Goal: Transaction & Acquisition: Purchase product/service

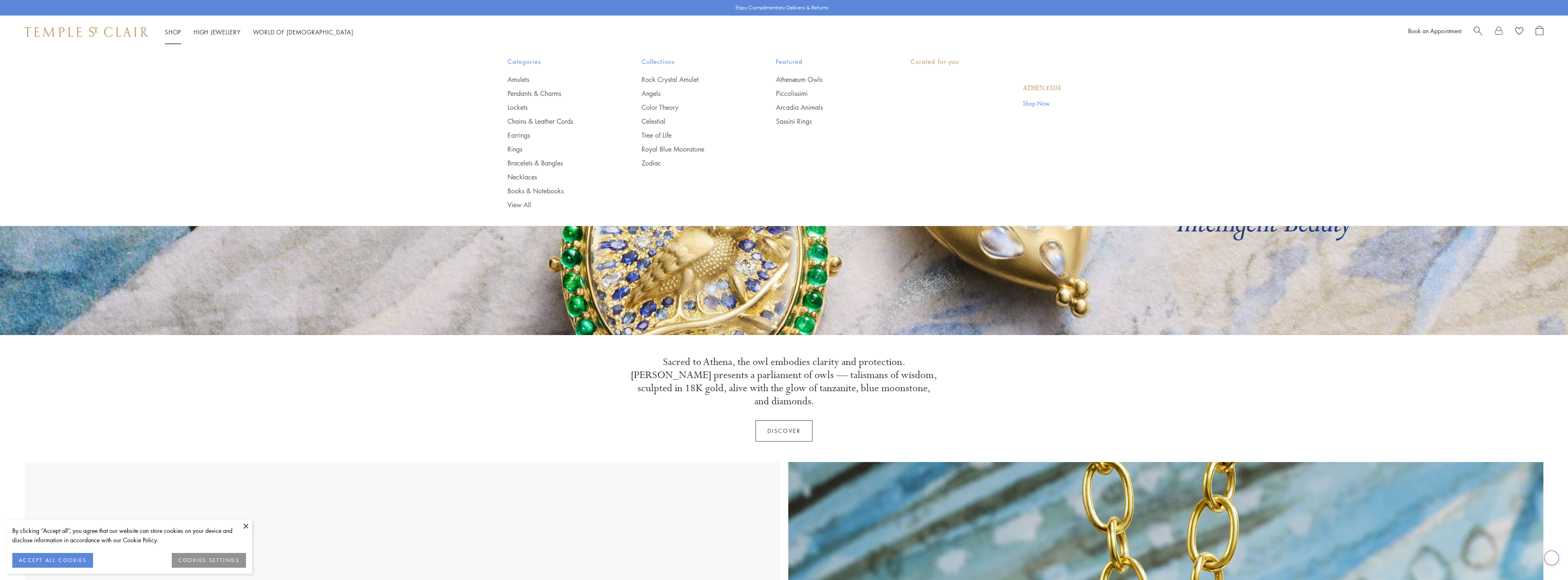
click at [176, 34] on link "Shop Shop" at bounding box center [173, 31] width 17 height 8
click at [518, 149] on link "Rings" at bounding box center [558, 149] width 102 height 9
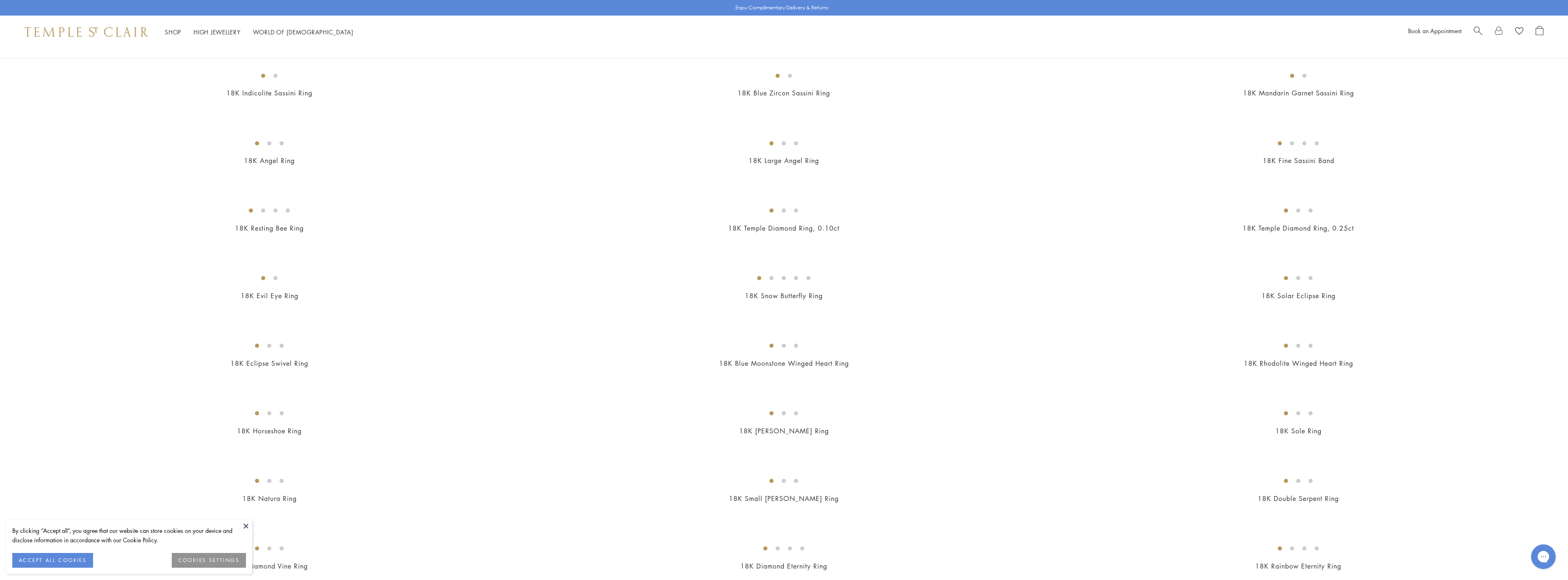
scroll to position [533, 0]
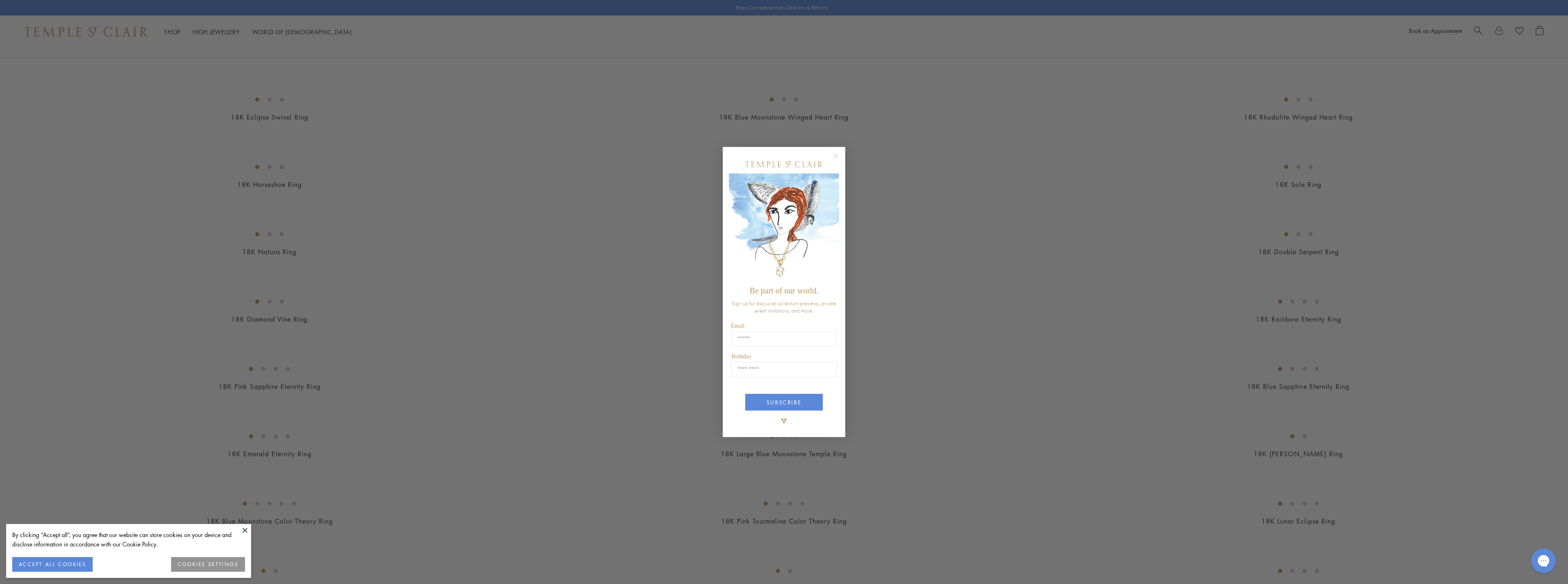
click at [839, 156] on circle "Close dialog" at bounding box center [836, 156] width 10 height 10
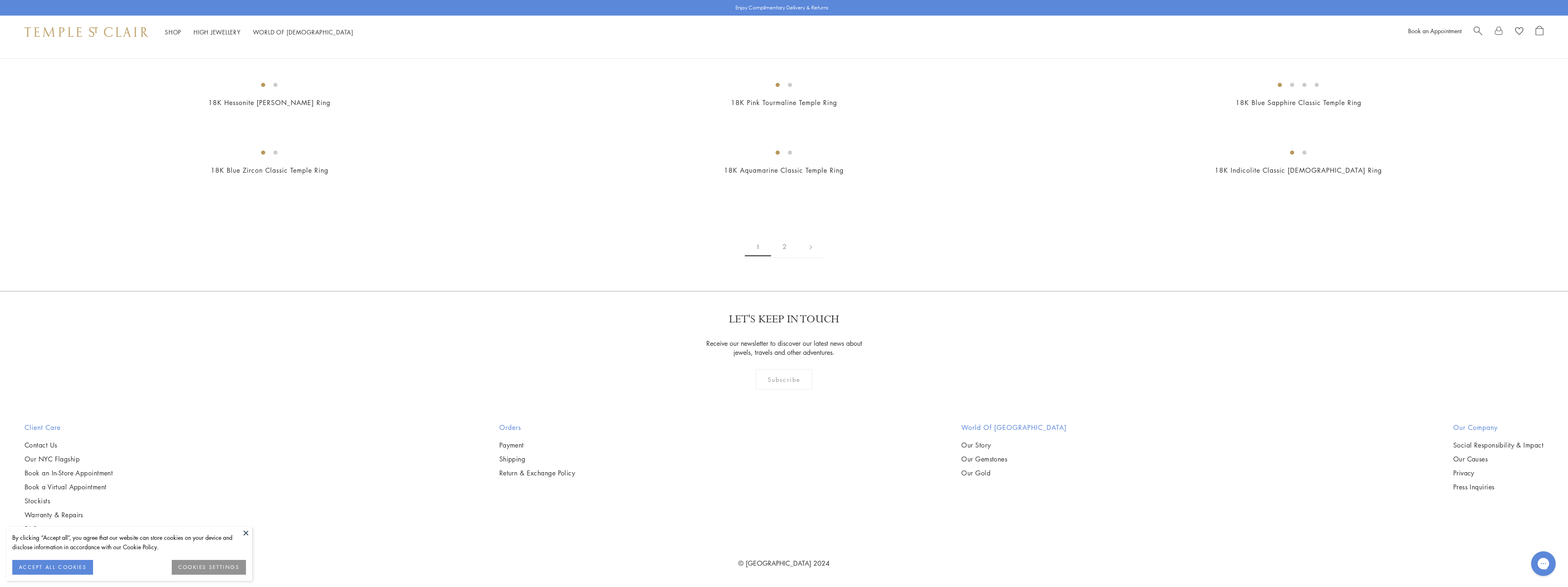
scroll to position [8770, 0]
click at [782, 248] on link "2" at bounding box center [785, 247] width 27 height 23
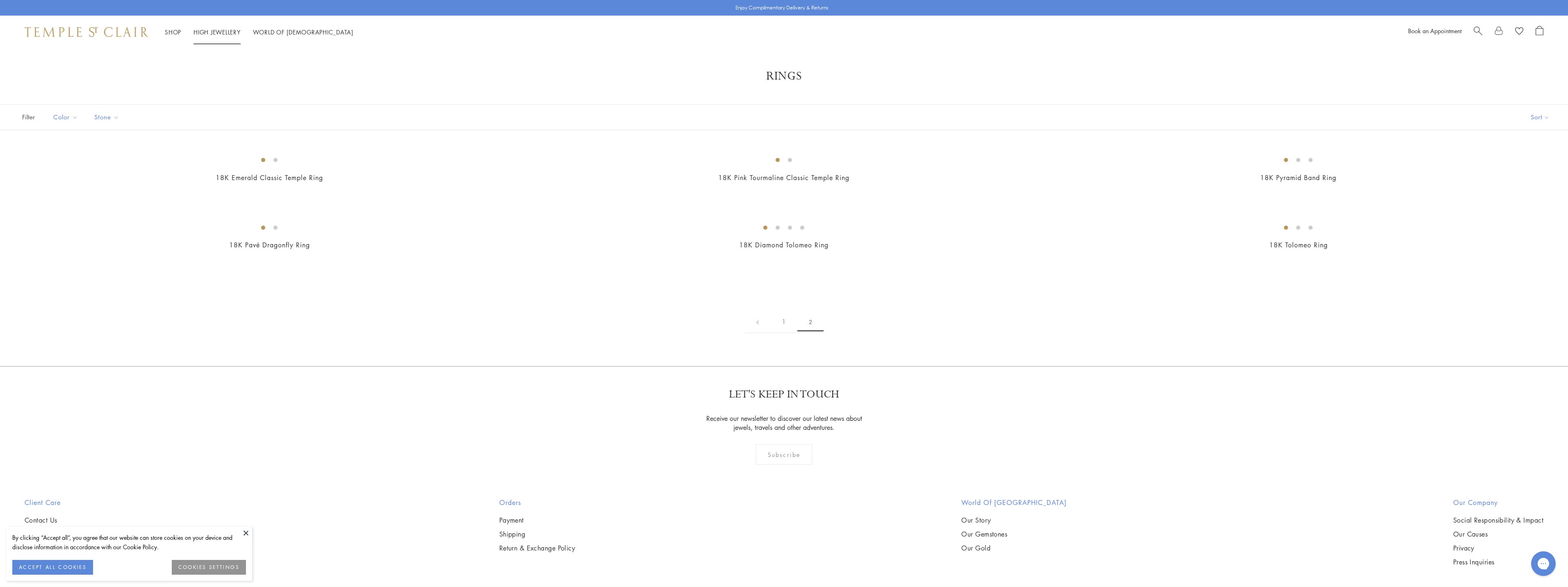
click at [213, 33] on link "High Jewellery High Jewellery" at bounding box center [217, 31] width 47 height 8
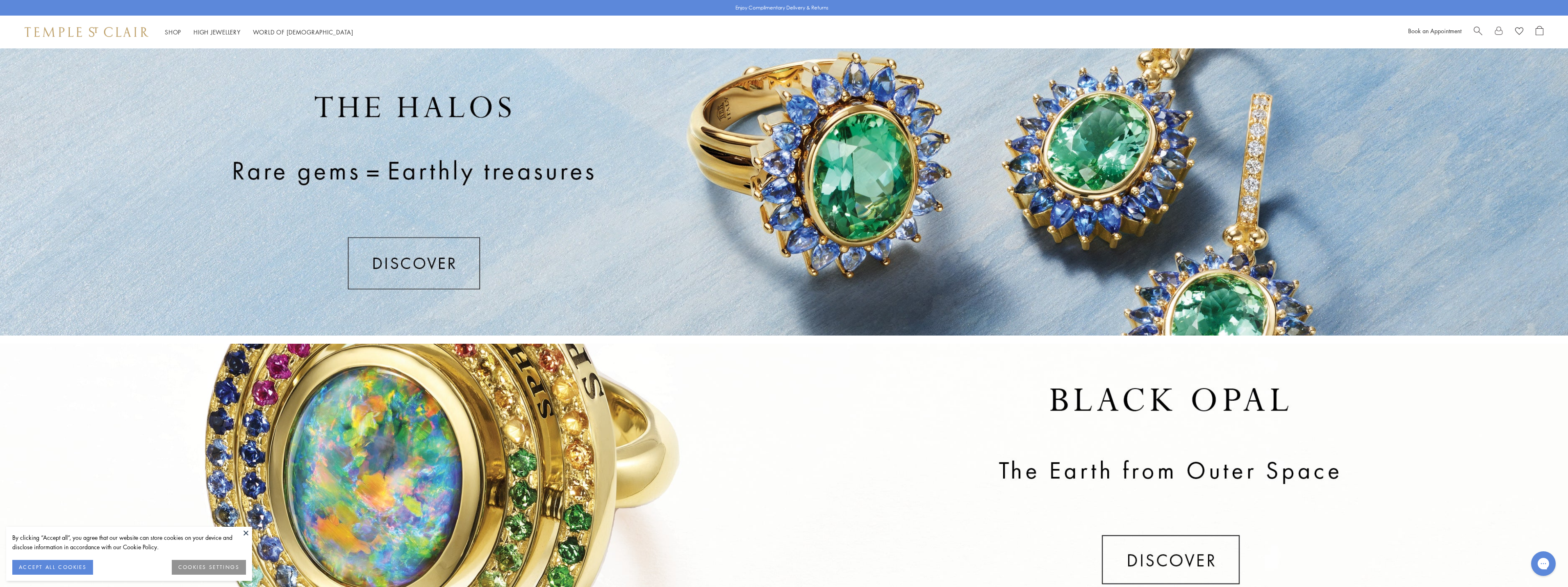
click at [415, 252] on div at bounding box center [784, 191] width 1568 height 287
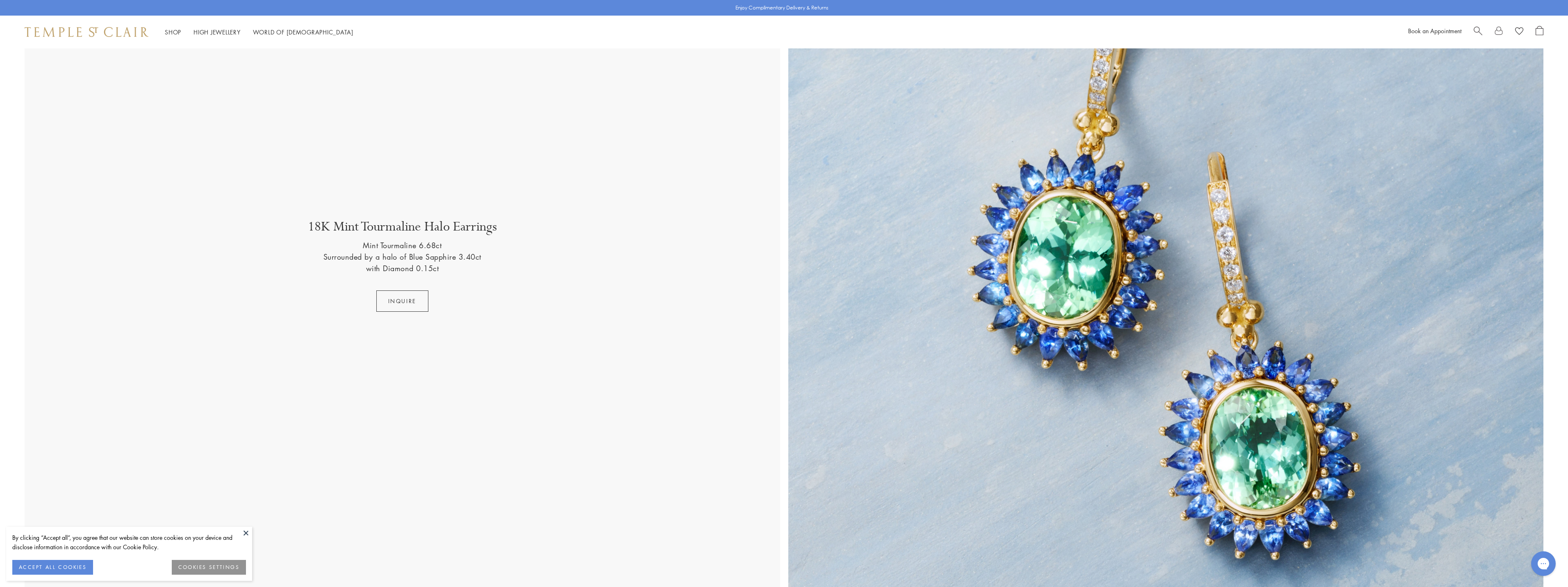
scroll to position [1272, 0]
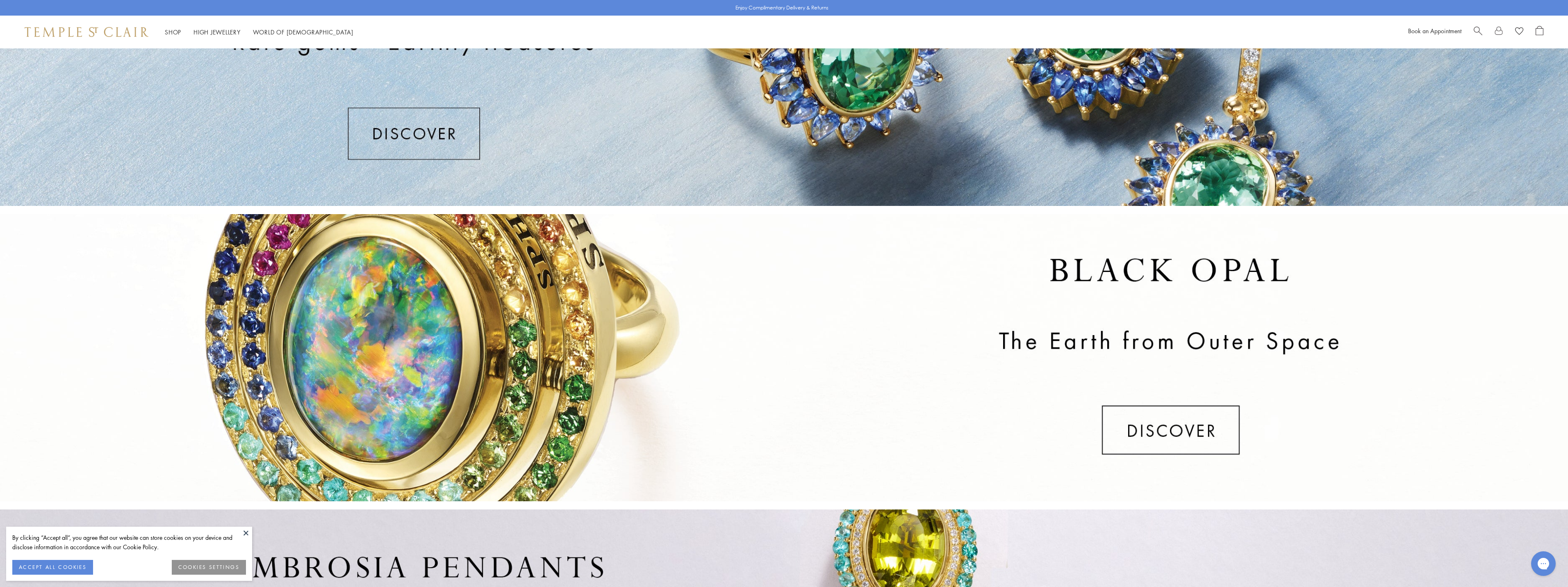
scroll to position [246, 0]
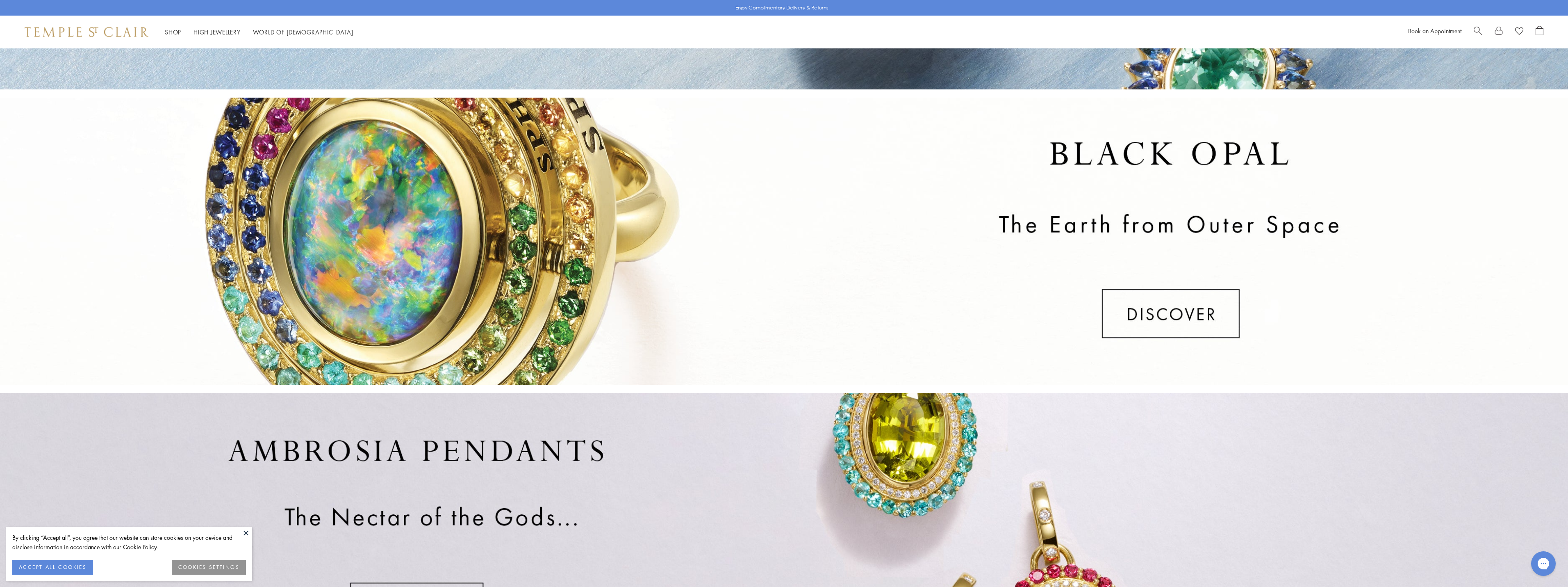
click at [1178, 338] on div at bounding box center [784, 241] width 1568 height 287
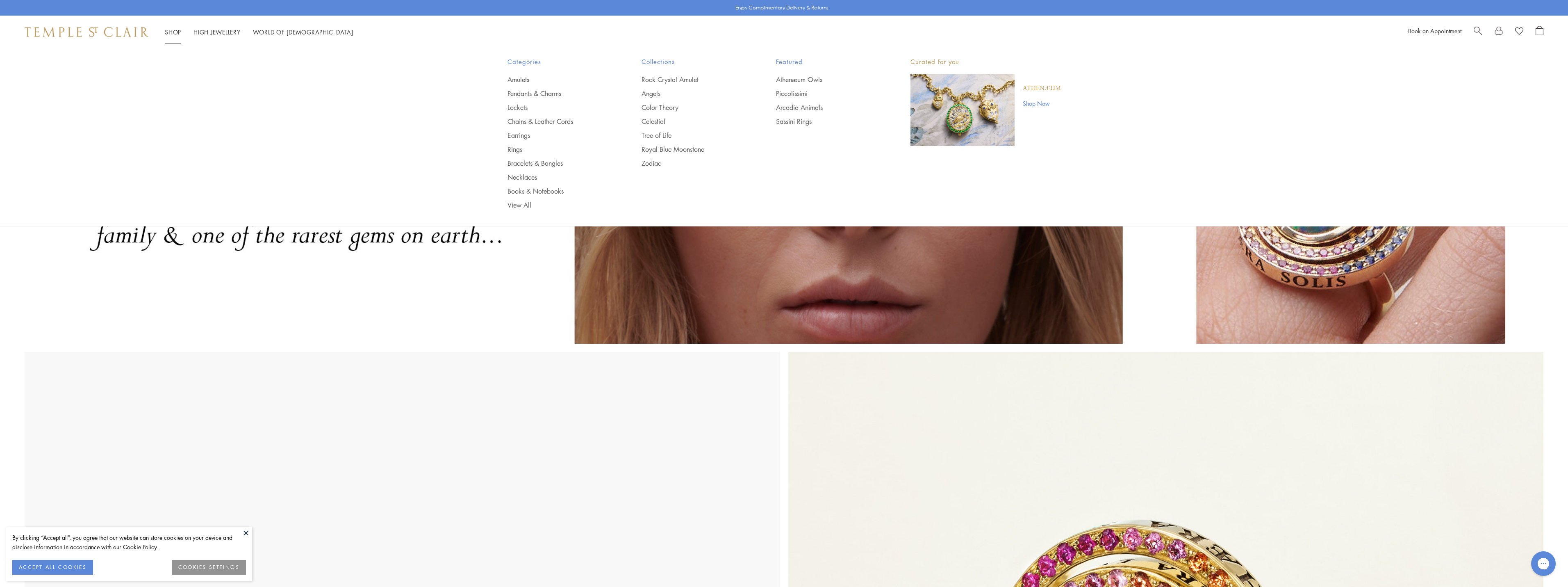
click at [175, 31] on link "Shop Shop" at bounding box center [173, 31] width 17 height 8
click at [512, 148] on link "Rings" at bounding box center [558, 149] width 102 height 9
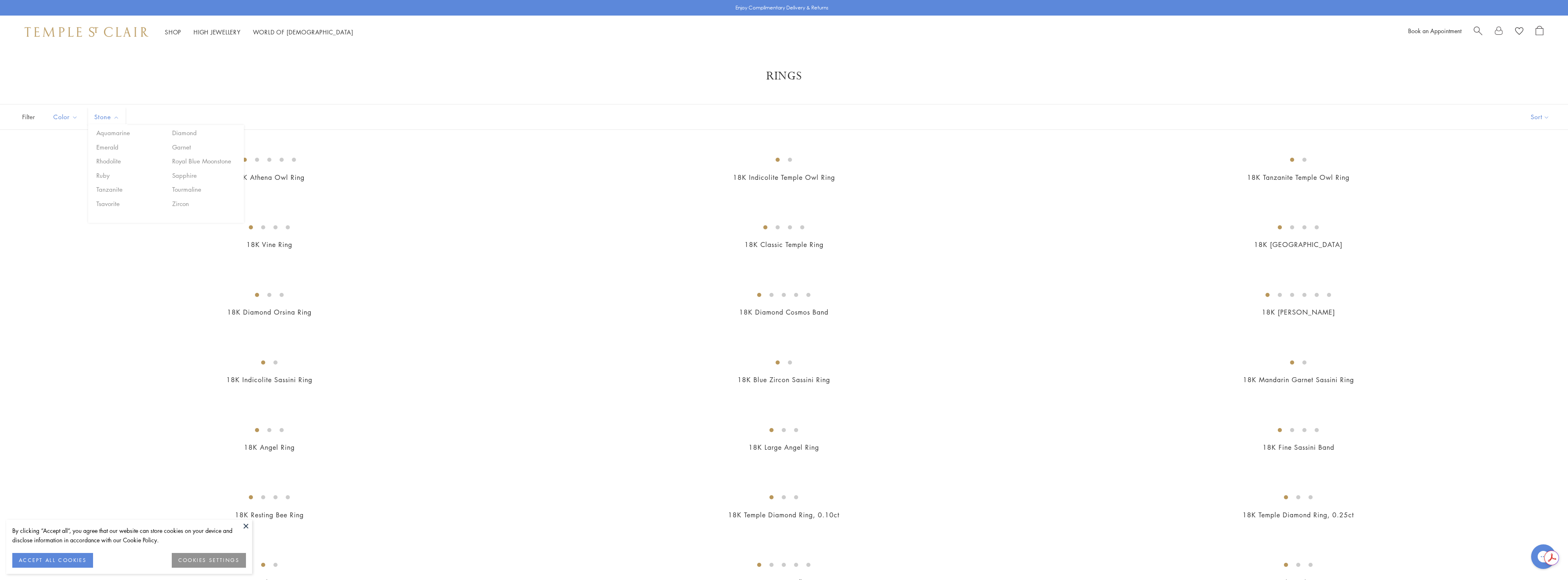
click at [116, 116] on span "Stone" at bounding box center [107, 116] width 35 height 10
click at [187, 133] on button "Diamond" at bounding box center [205, 133] width 70 height 9
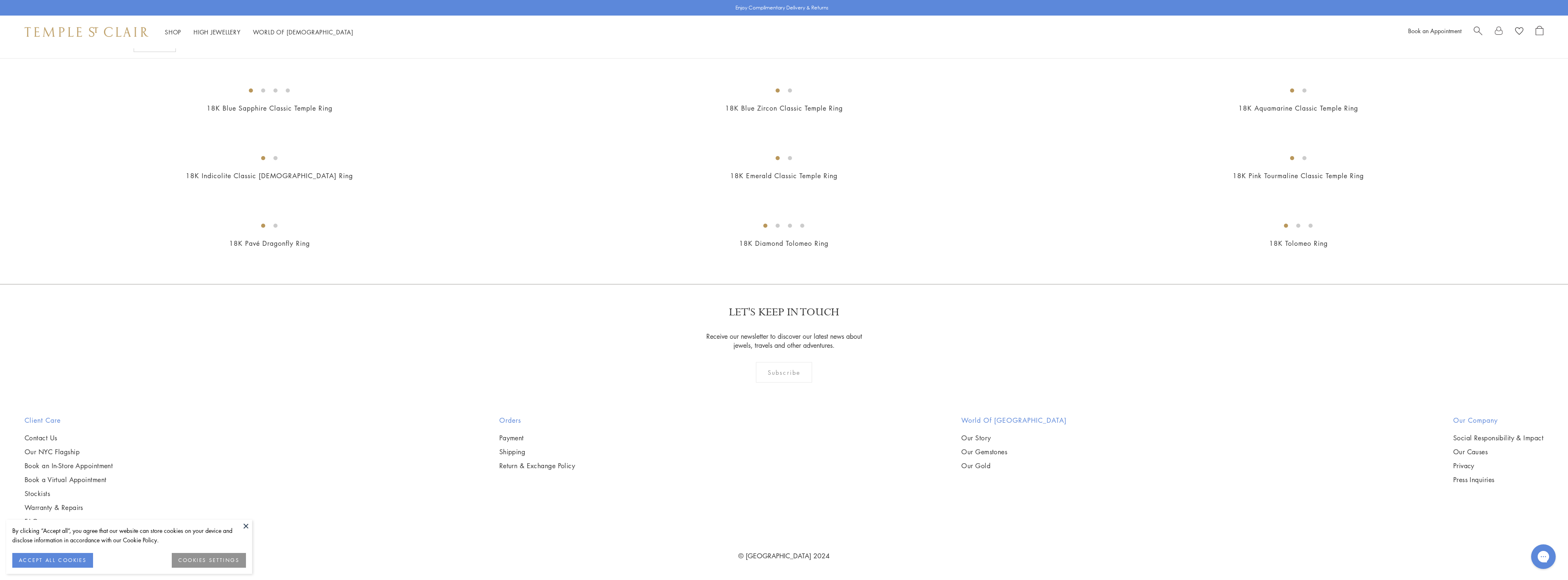
scroll to position [737, 0]
click at [0, 0] on img at bounding box center [0, 0] width 0 height 0
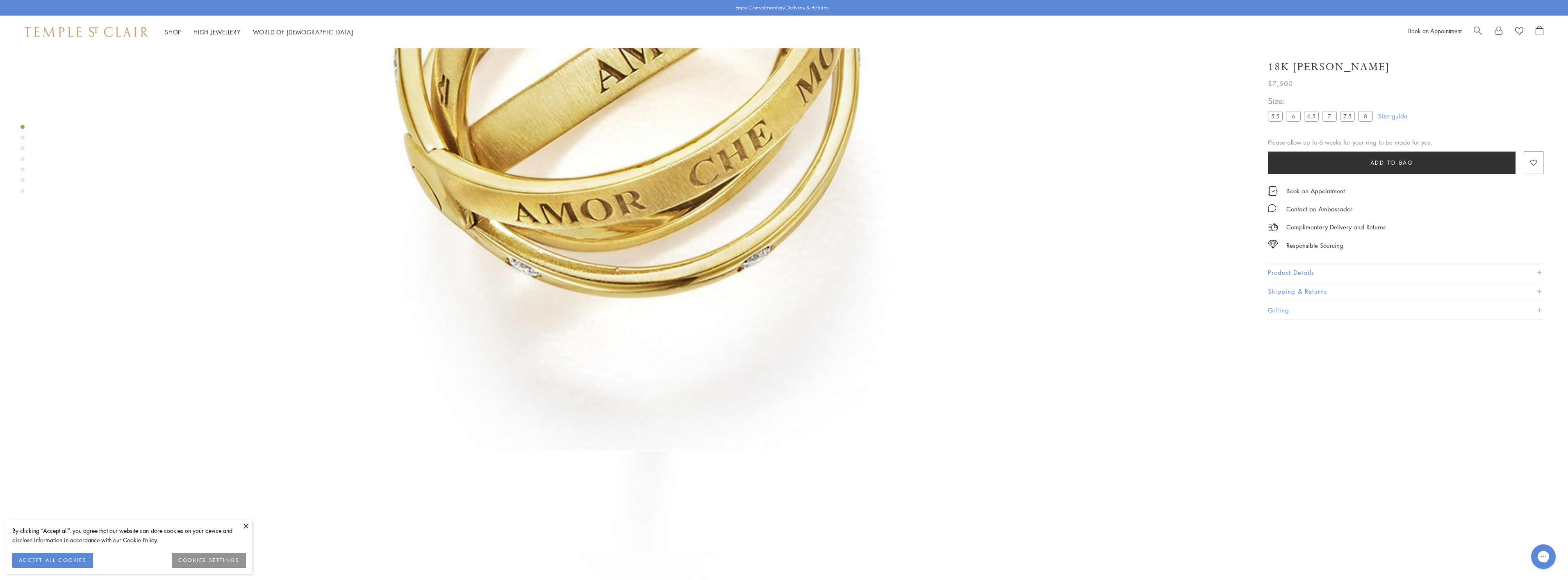
scroll to position [827, 0]
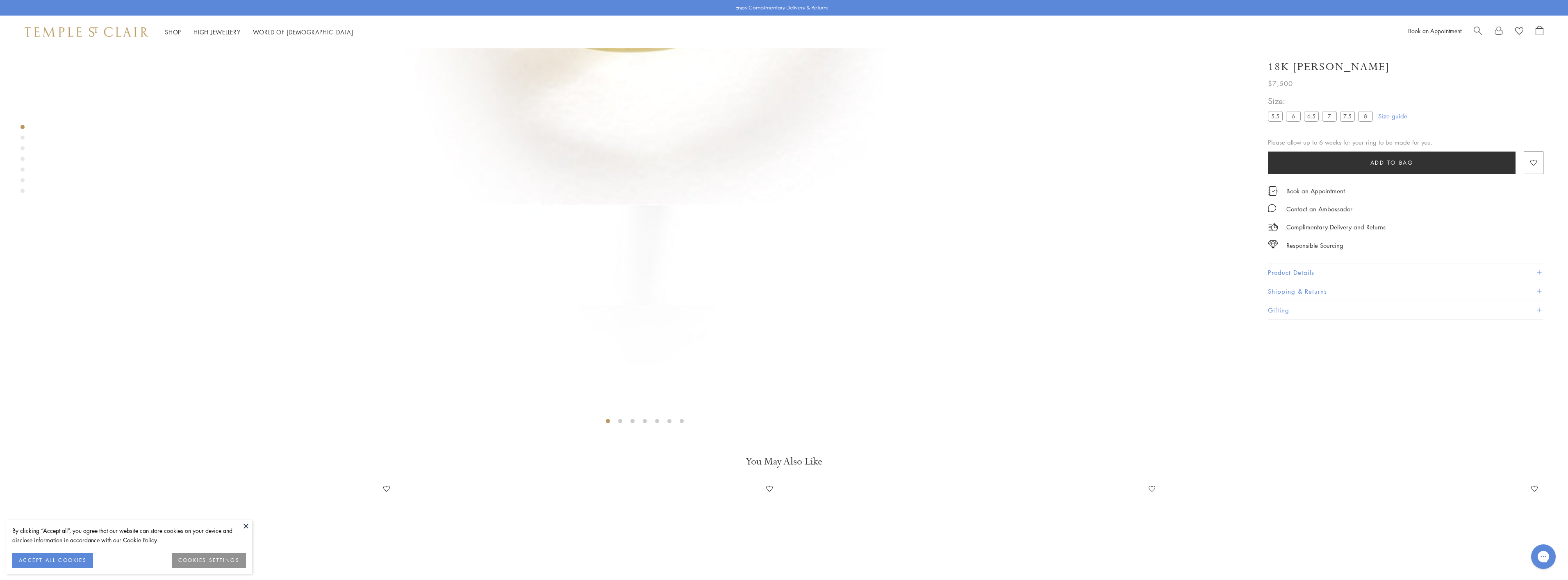
click at [1288, 268] on button "Product Details" at bounding box center [1406, 272] width 276 height 18
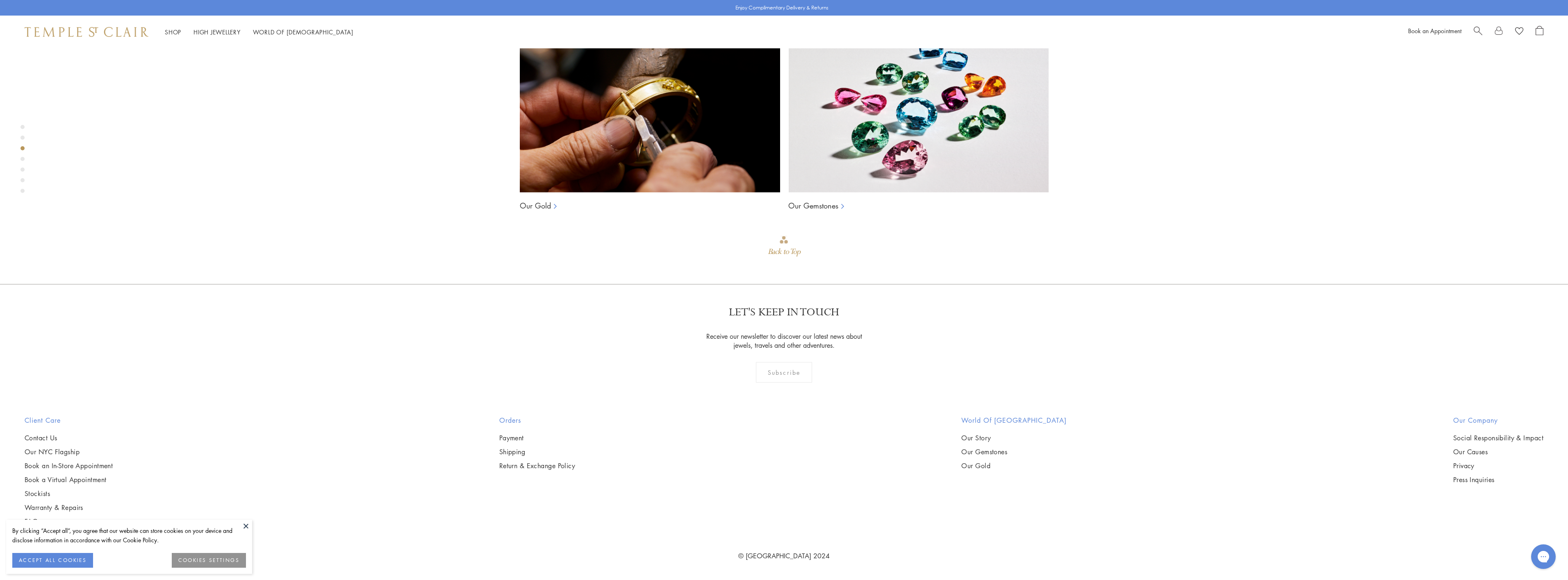
scroll to position [2916, 0]
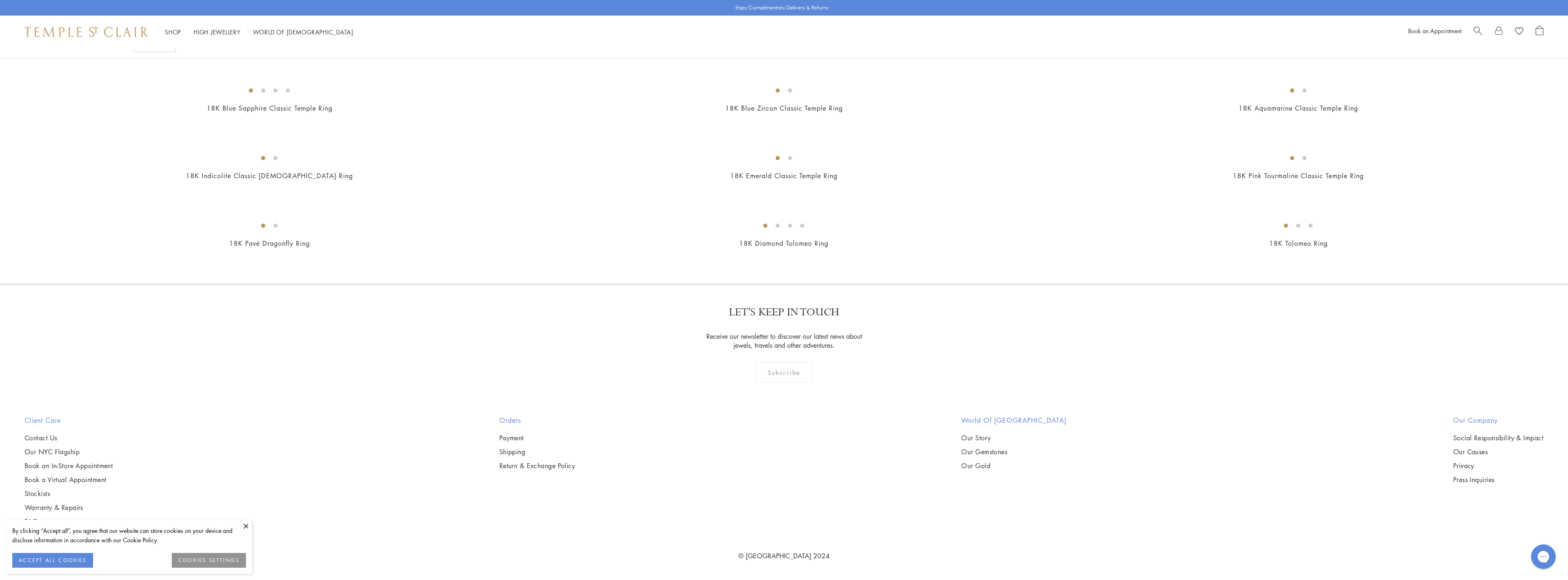
scroll to position [1434, 0]
drag, startPoint x: 1123, startPoint y: 335, endPoint x: 1055, endPoint y: 331, distance: 68.1
click at [0, 0] on img at bounding box center [0, 0] width 0 height 0
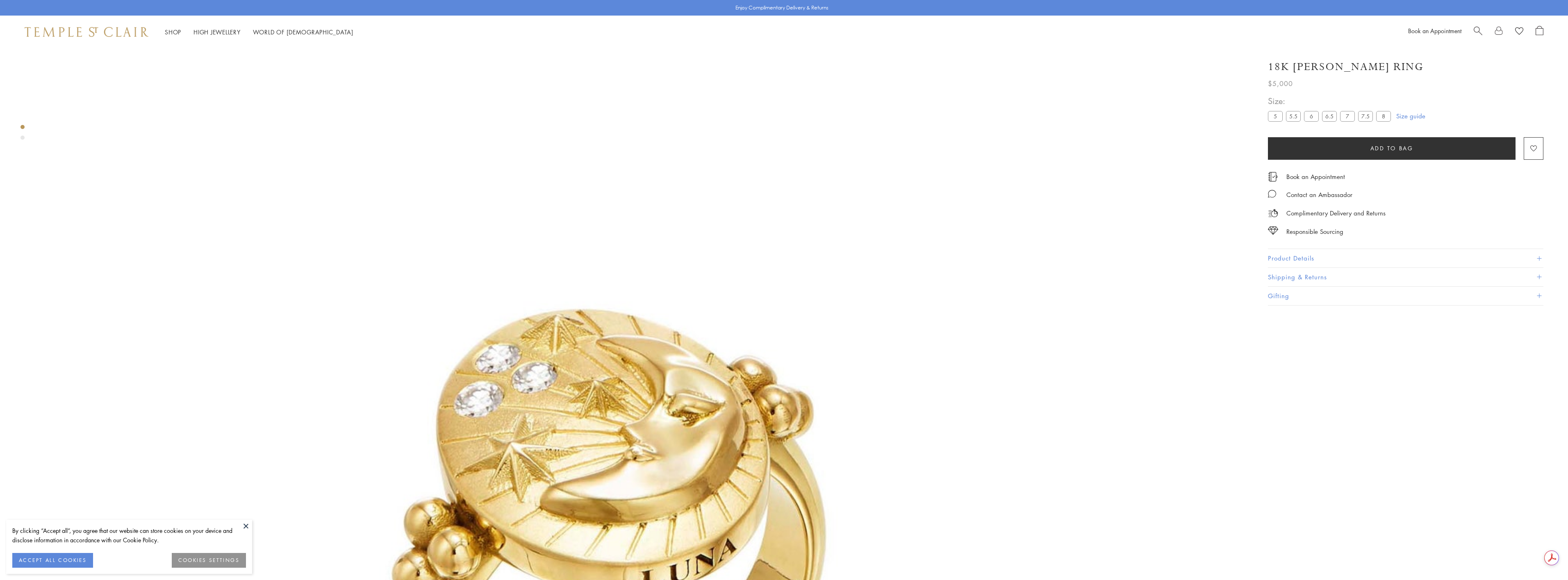
scroll to position [48, 0]
click at [1302, 261] on button "Product Details" at bounding box center [1406, 258] width 276 height 18
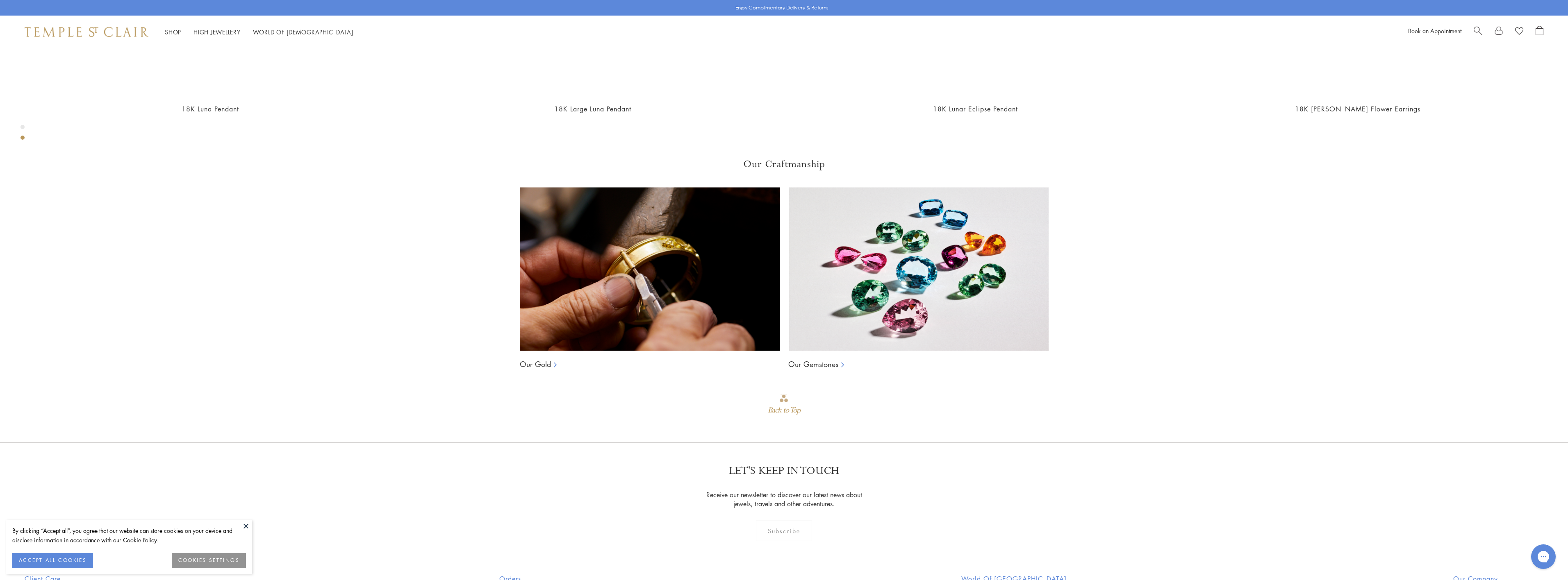
scroll to position [1564, 0]
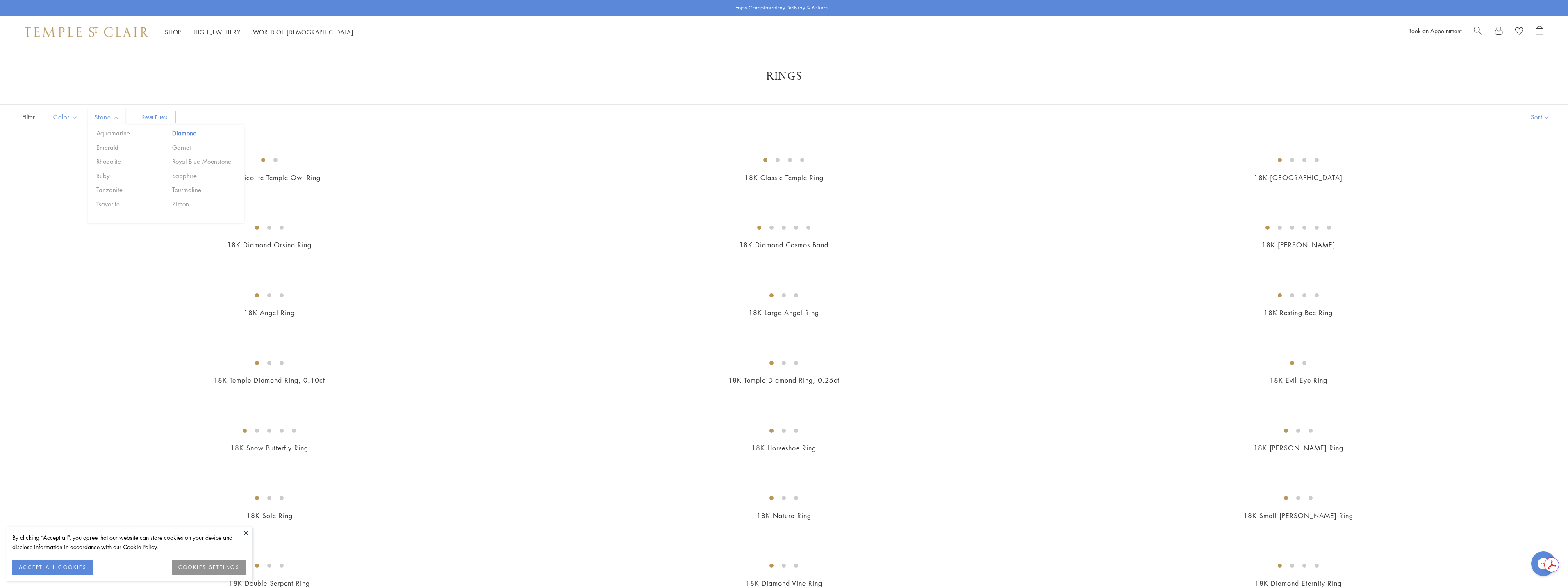
click at [186, 133] on button "Diamond" at bounding box center [205, 133] width 70 height 9
click at [197, 130] on button "Diamond" at bounding box center [205, 133] width 70 height 9
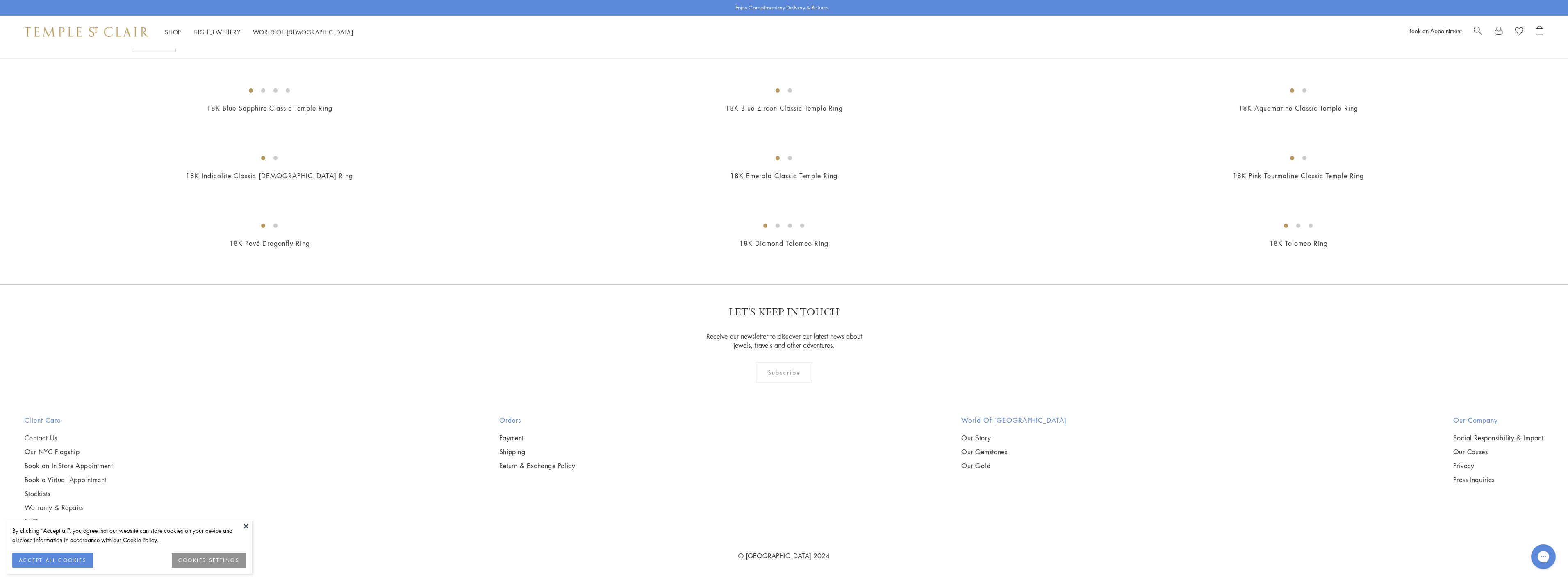
scroll to position [2212, 0]
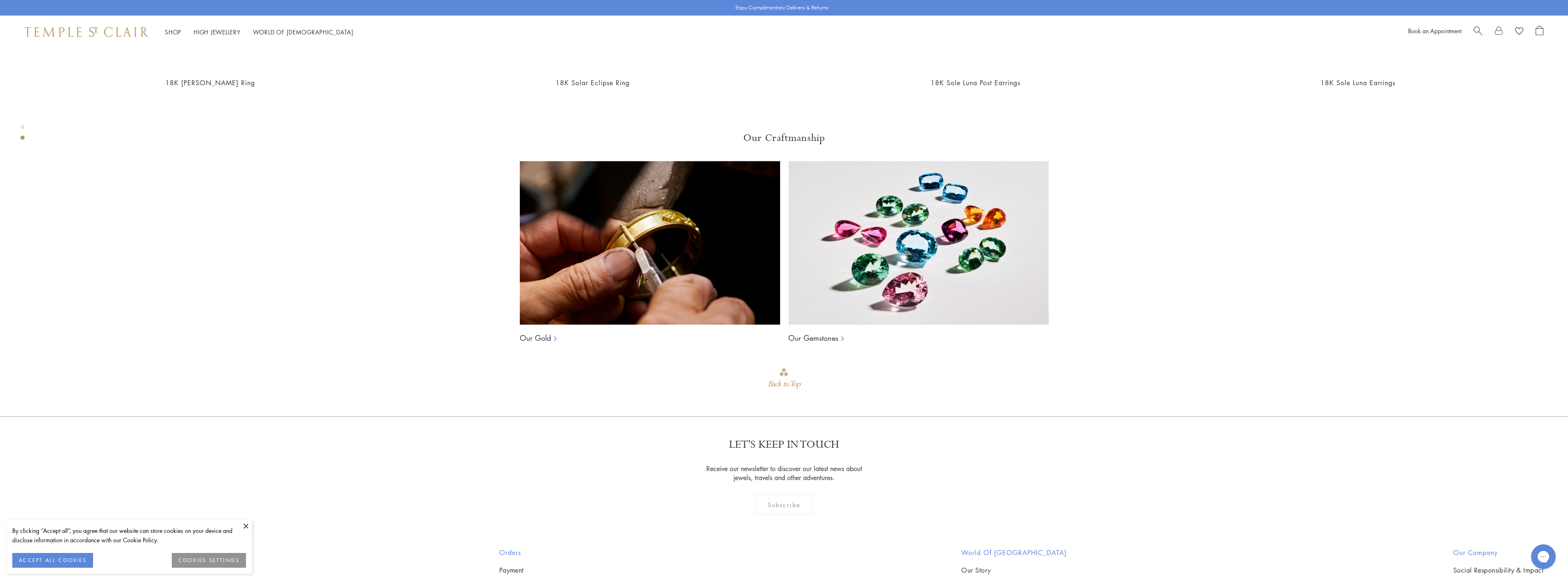
scroll to position [1646, 0]
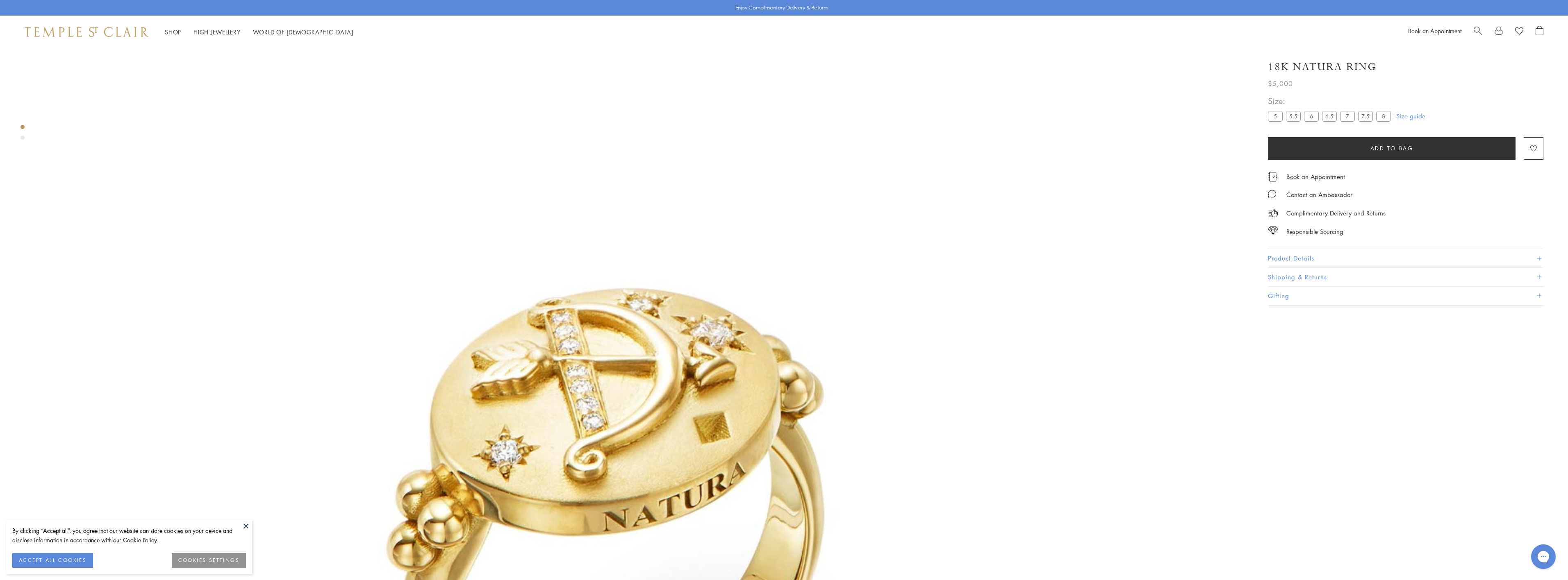
scroll to position [89, 0]
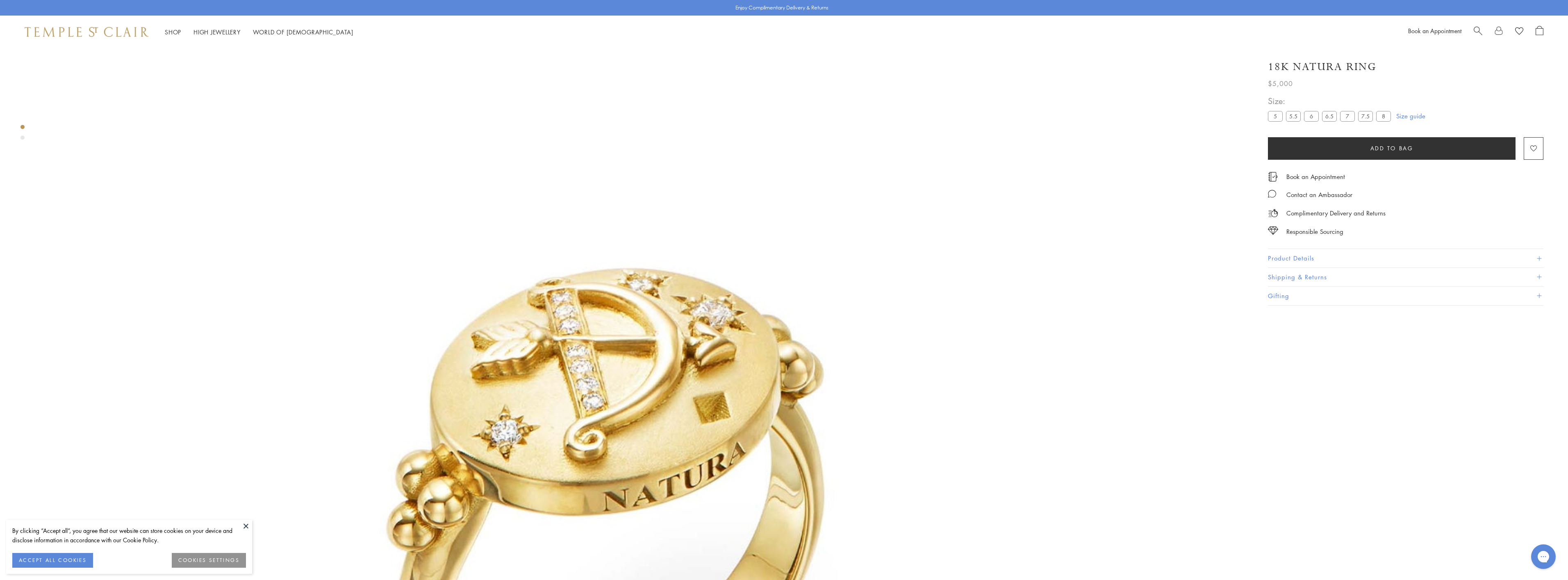
click at [1287, 258] on button "Product Details" at bounding box center [1406, 258] width 276 height 18
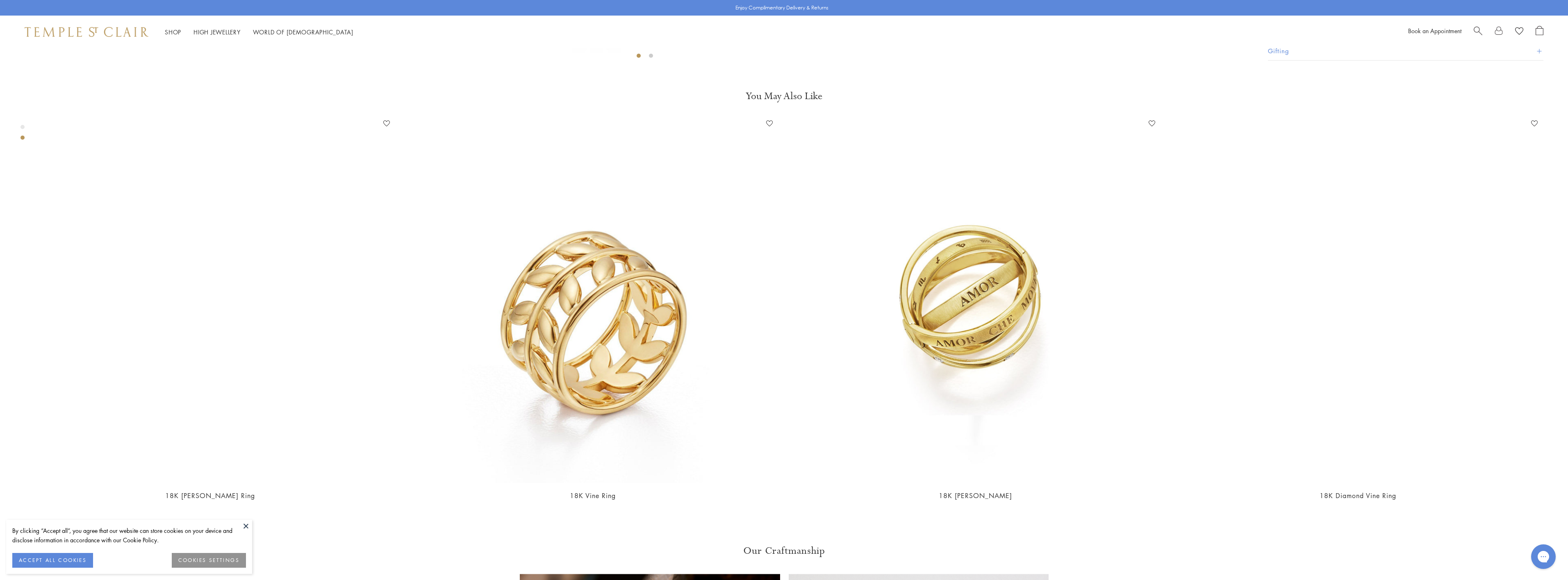
scroll to position [1154, 0]
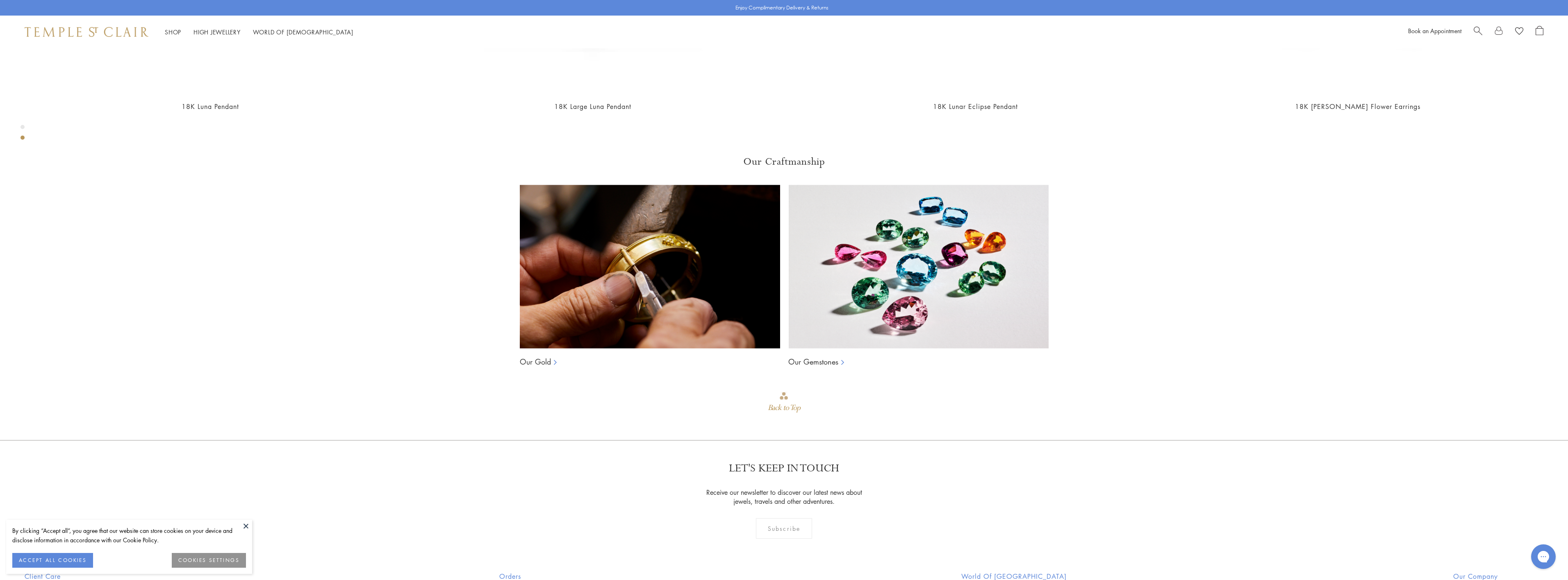
scroll to position [1646, 0]
